Goal: Obtain resource: Obtain resource

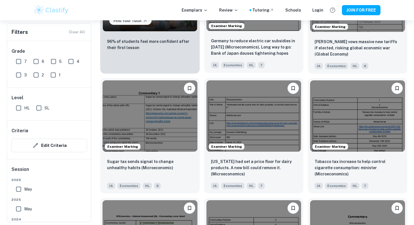
scroll to position [479, 0]
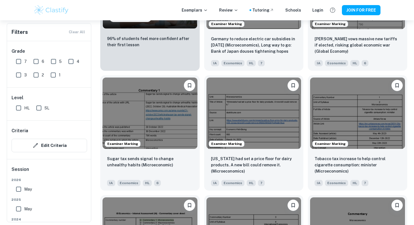
click at [37, 107] on input "SL" at bounding box center [38, 107] width 11 height 11
checkbox input "true"
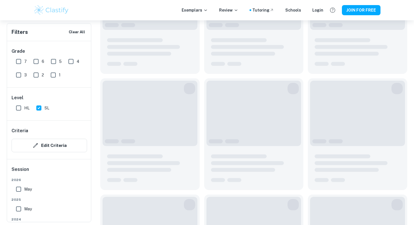
scroll to position [492, 0]
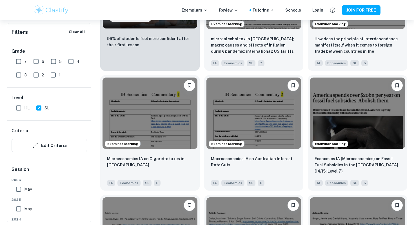
click at [21, 59] on input "7" at bounding box center [18, 61] width 11 height 11
checkbox input "true"
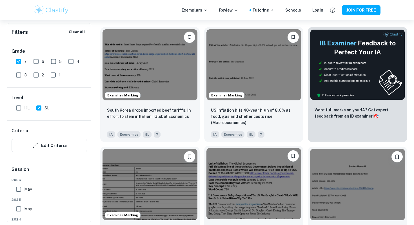
scroll to position [182, 0]
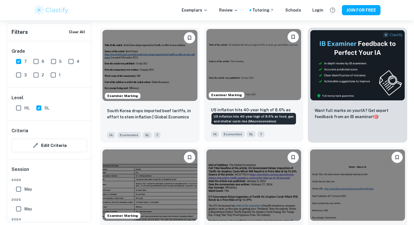
click at [244, 107] on p "US inflation hits 40-year high of 8.6% as food, gas and shelter costs rise (Mac…" at bounding box center [254, 116] width 86 height 19
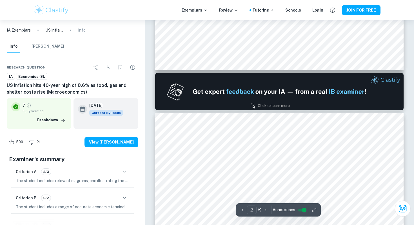
type input "1"
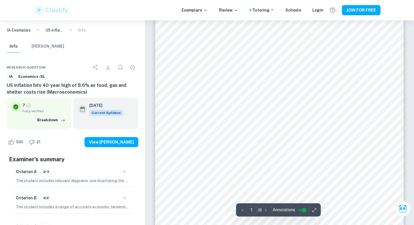
scroll to position [59, 0]
click at [314, 210] on icon "button" at bounding box center [314, 210] width 6 height 6
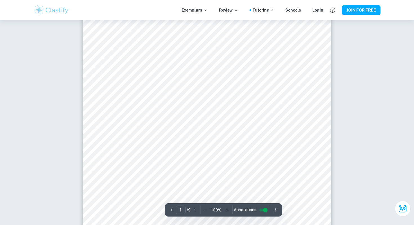
click at [273, 207] on icon "button" at bounding box center [275, 210] width 6 height 6
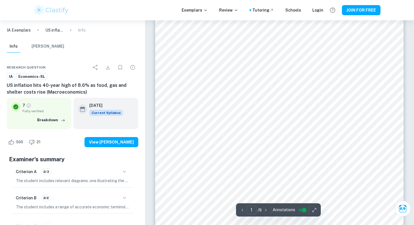
scroll to position [28, 0]
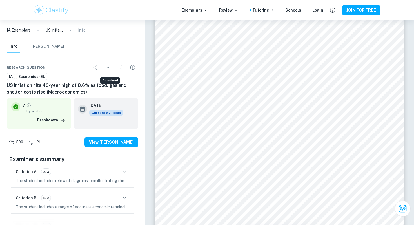
click at [107, 65] on icon "Download" at bounding box center [107, 67] width 7 height 7
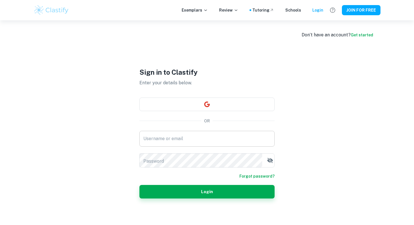
click at [174, 140] on input "Username or email" at bounding box center [206, 139] width 135 height 16
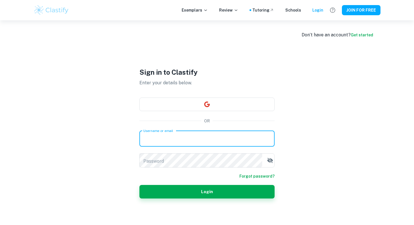
type input "zoe22weber@gmail.com"
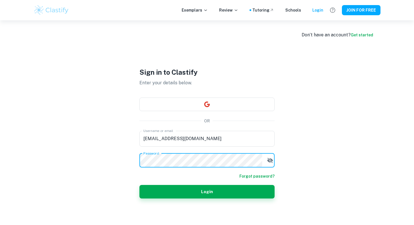
click at [139, 185] on button "Login" at bounding box center [206, 192] width 135 height 14
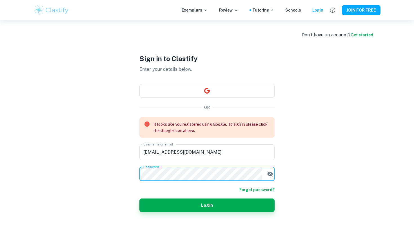
click at [203, 92] on div "Sign in to Clastify Enter your details below. OR It looks like you registered u…" at bounding box center [206, 132] width 135 height 225
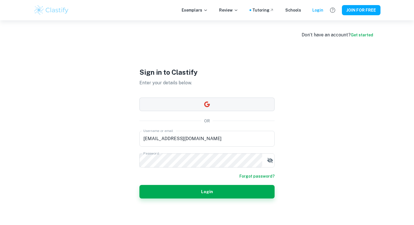
click at [206, 102] on icon "button" at bounding box center [207, 104] width 6 height 6
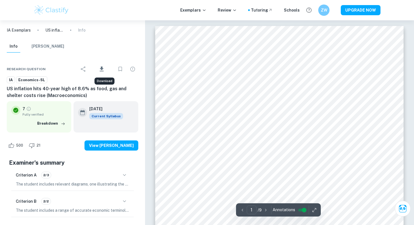
click at [102, 67] on icon "Download" at bounding box center [102, 68] width 4 height 5
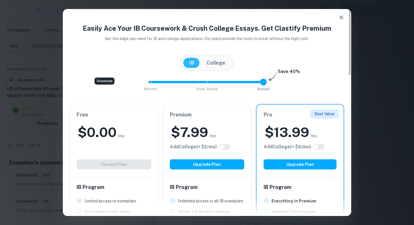
click at [113, 113] on div "Free $ 0.00 /mo Add College (+ $ 2 /mo) Current Plan" at bounding box center [114, 140] width 88 height 72
click at [115, 155] on div "Free $ 0.00 /mo Add College (+ $ 2 /mo) Current Plan" at bounding box center [114, 140] width 88 height 72
click at [119, 152] on div "Free $ 0.00 /mo Add College (+ $ 2 /mo) Current Plan" at bounding box center [114, 140] width 88 height 72
click at [101, 80] on div "Download" at bounding box center [105, 80] width 20 height 7
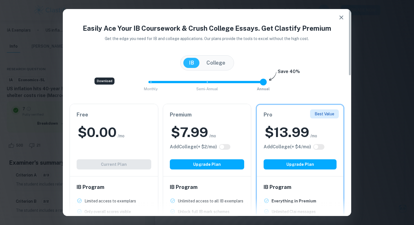
click at [343, 18] on icon "button" at bounding box center [341, 17] width 7 height 7
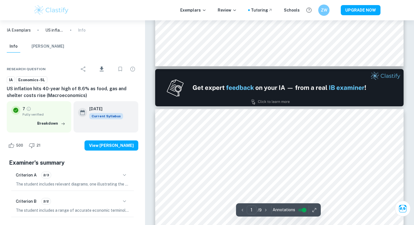
type input "2"
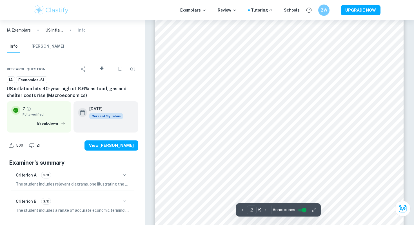
scroll to position [529, 0]
click at [118, 140] on button "View [PERSON_NAME]" at bounding box center [111, 145] width 54 height 10
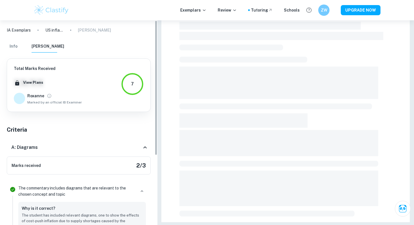
scroll to position [153, 0]
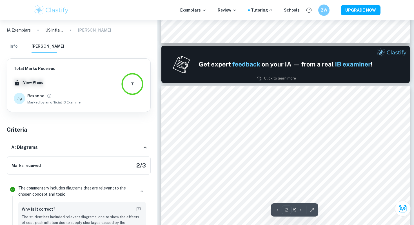
type input "1"
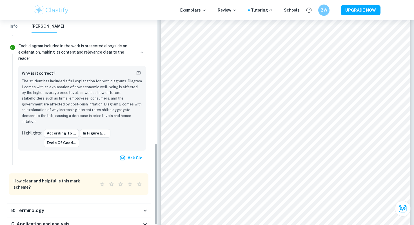
scroll to position [307, 0]
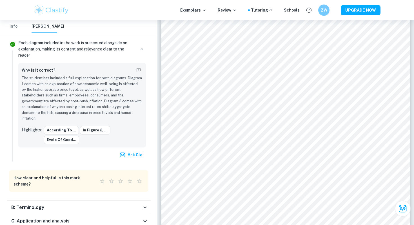
click at [130, 204] on div "B: Terminology" at bounding box center [76, 207] width 130 height 7
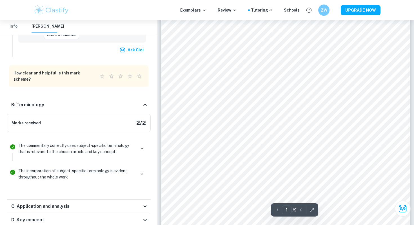
scroll to position [145, 0]
